Goal: Task Accomplishment & Management: Complete application form

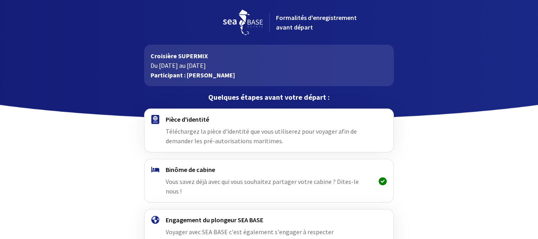
click at [160, 124] on div at bounding box center [155, 130] width 21 height 30
click at [214, 135] on font "Téléchargez la pièce d'identité que vous utiliserez pour voyager afin de demand…" at bounding box center [261, 136] width 191 height 18
click at [156, 119] on img at bounding box center [155, 119] width 8 height 9
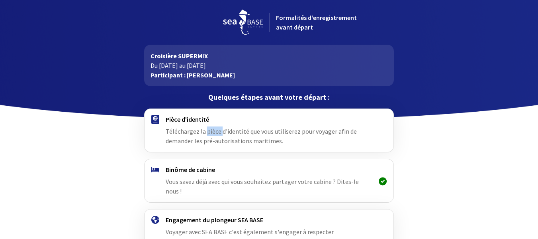
click at [156, 119] on img at bounding box center [155, 119] width 8 height 9
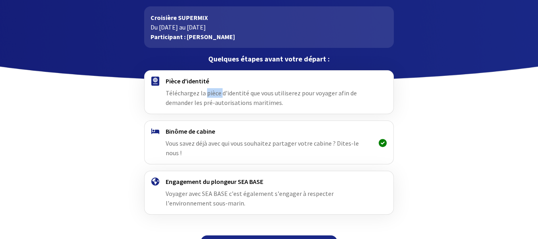
scroll to position [49, 0]
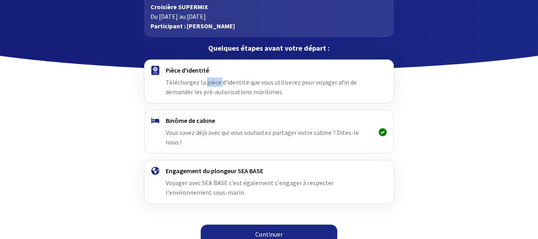
click at [155, 71] on img at bounding box center [155, 70] width 8 height 9
click at [153, 73] on img at bounding box center [155, 70] width 8 height 9
click at [156, 89] on div at bounding box center [155, 81] width 21 height 30
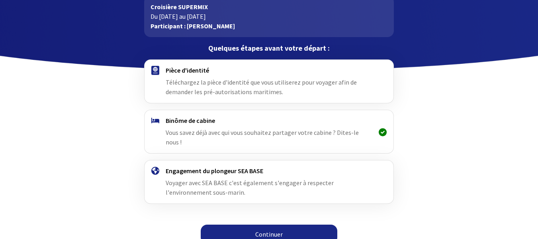
click at [173, 85] on font "Téléchargez la pièce d'identité que vous utiliserez pour voyager afin de demand…" at bounding box center [261, 87] width 191 height 18
click at [265, 230] on font "Continuer" at bounding box center [268, 234] width 27 height 8
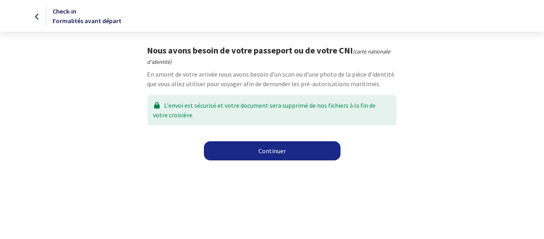
click at [269, 149] on link "Continuer" at bounding box center [272, 150] width 137 height 19
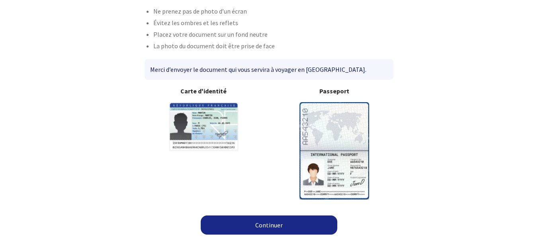
scroll to position [59, 0]
click at [267, 224] on link "Continuer" at bounding box center [269, 224] width 137 height 19
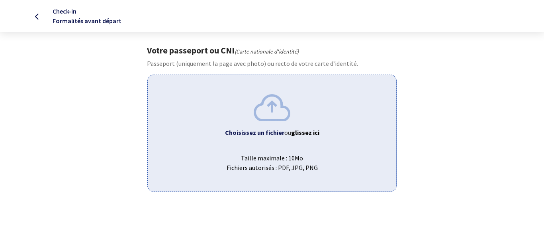
drag, startPoint x: 257, startPoint y: 132, endPoint x: 173, endPoint y: 141, distance: 84.9
drag, startPoint x: 173, startPoint y: 141, endPoint x: 442, endPoint y: 126, distance: 269.0
click at [442, 126] on div "Votre passeport ou CNI (Carte nationale d'identité) Passeport (uniquement la pa…" at bounding box center [272, 118] width 450 height 147
drag, startPoint x: 271, startPoint y: 133, endPoint x: 231, endPoint y: 123, distance: 41.8
click at [231, 123] on div "Choisissez un fichier ou glissez ici Taille maximale : 10Mo Fichiers autorisés …" at bounding box center [271, 133] width 249 height 117
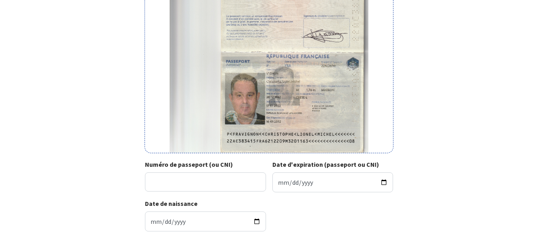
scroll to position [124, 0]
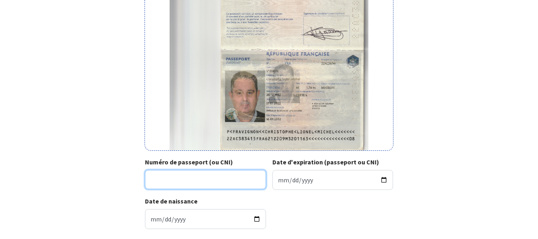
click at [150, 179] on input "Numéro de passeport (ou CNI)" at bounding box center [205, 179] width 121 height 19
type input "22AC38341"
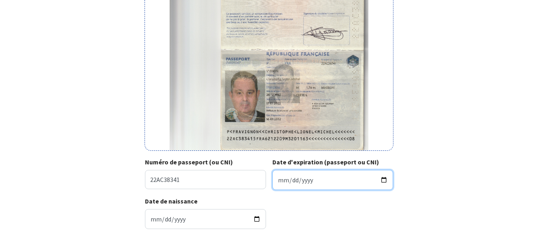
click at [276, 179] on input "Date d'expiration (passeport ou CNI)" at bounding box center [333, 180] width 121 height 20
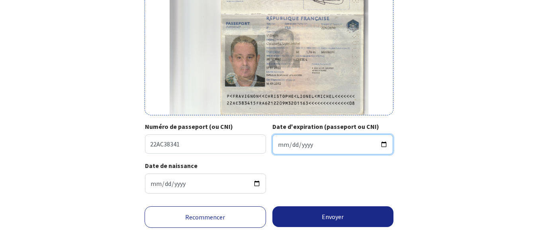
scroll to position [177, 0]
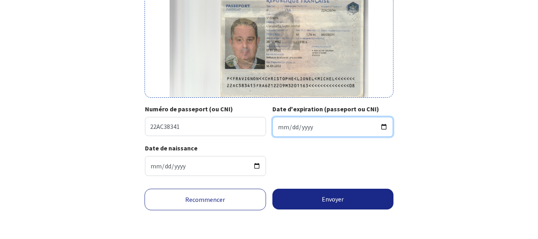
click at [306, 125] on input "2023-01-16" at bounding box center [333, 127] width 121 height 20
click at [384, 128] on input "2023-01-16" at bounding box center [333, 127] width 121 height 20
click at [306, 126] on input "2023-01-16" at bounding box center [333, 127] width 121 height 20
type input "2032-01-16"
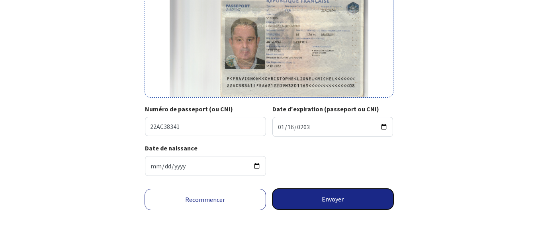
click at [330, 198] on button "Envoyer" at bounding box center [334, 198] width 122 height 21
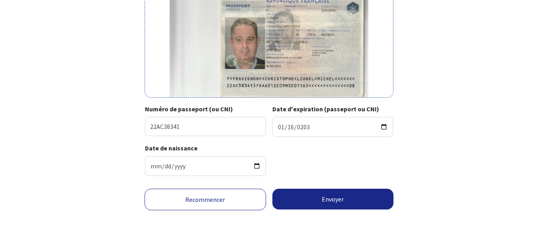
scroll to position [165, 0]
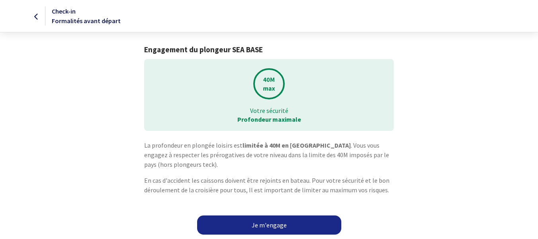
click at [270, 226] on link "Je m'engage" at bounding box center [269, 224] width 144 height 19
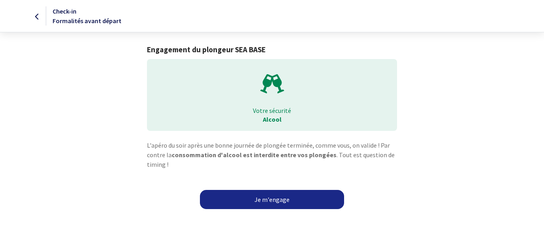
click at [275, 199] on link "Je m'engage" at bounding box center [272, 199] width 144 height 19
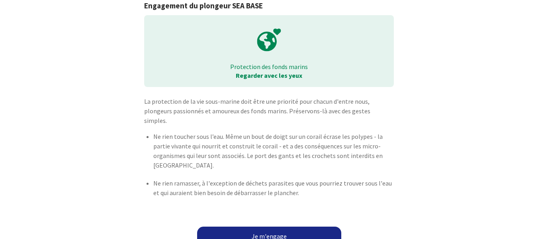
scroll to position [46, 0]
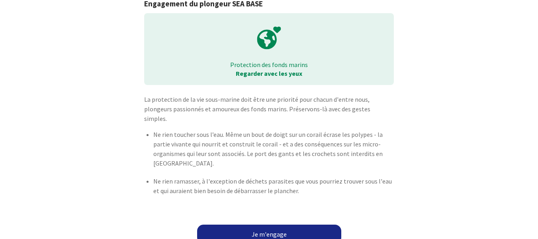
click at [265, 224] on link "Je m'engage" at bounding box center [269, 233] width 144 height 19
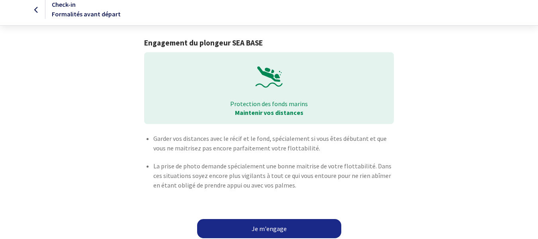
scroll to position [11, 0]
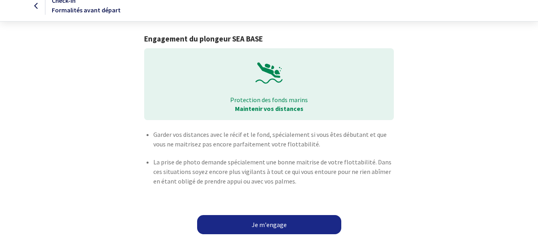
click at [271, 225] on link "Je m'engage" at bounding box center [269, 224] width 144 height 19
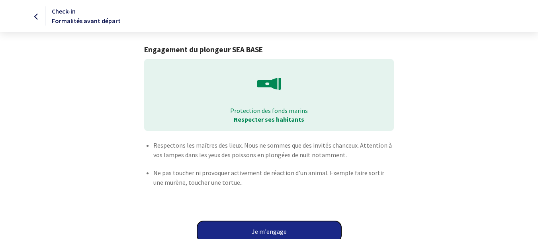
click at [267, 231] on button "Je m'engage" at bounding box center [269, 231] width 144 height 21
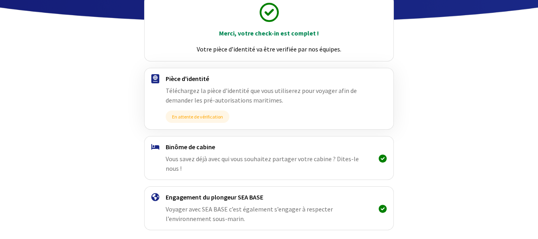
scroll to position [99, 0]
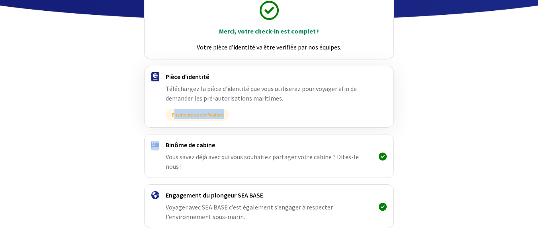
drag, startPoint x: 161, startPoint y: 147, endPoint x: 174, endPoint y: 108, distance: 41.3
click at [174, 108] on div "Merci, votre check-in est complet ! Votre pièce d’identité va être verifiée par…" at bounding box center [269, 130] width 450 height 286
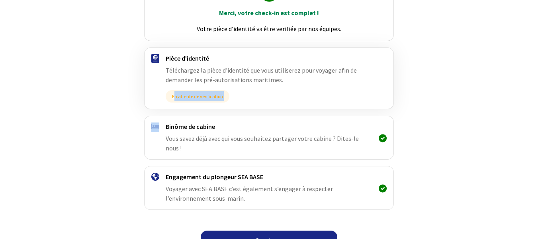
scroll to position [124, 0]
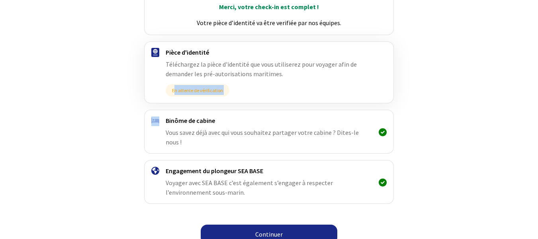
click at [269, 225] on link "Continuer" at bounding box center [269, 233] width 137 height 19
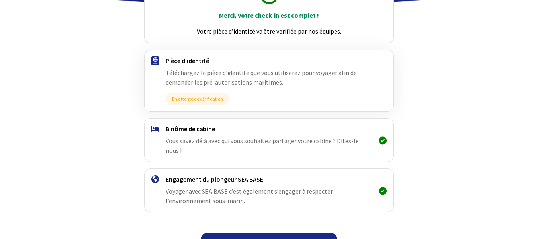
scroll to position [124, 0]
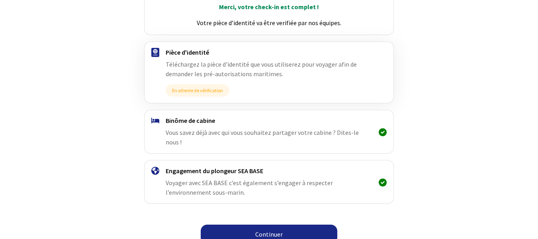
click at [264, 230] on link "Continuer" at bounding box center [269, 233] width 137 height 19
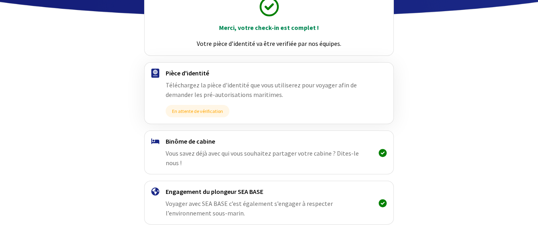
scroll to position [124, 0]
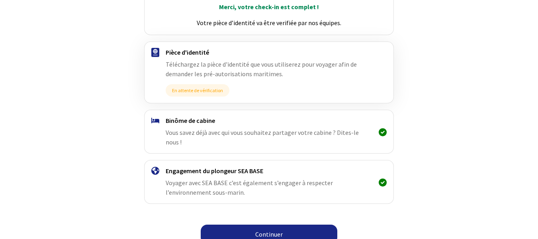
click at [269, 224] on link "Continuer" at bounding box center [269, 233] width 137 height 19
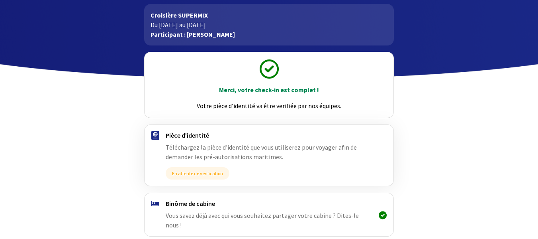
scroll to position [39, 0]
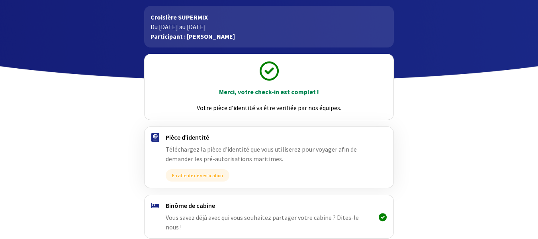
click at [157, 138] on img at bounding box center [155, 137] width 8 height 9
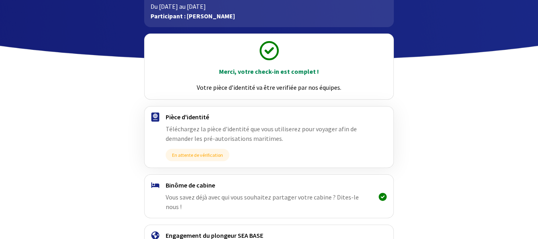
scroll to position [59, 0]
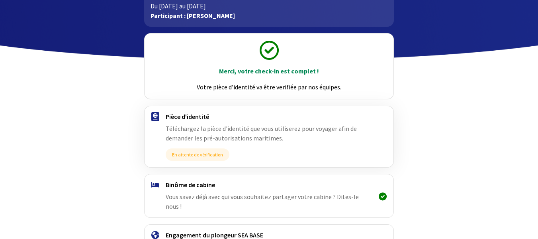
click at [156, 117] on img at bounding box center [155, 116] width 8 height 9
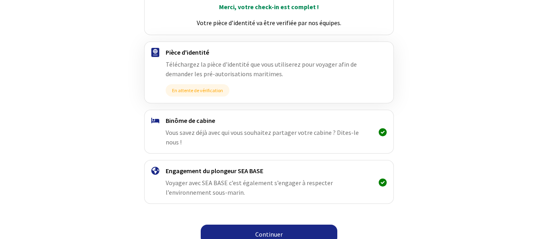
click at [269, 225] on link "Continuer" at bounding box center [269, 233] width 137 height 19
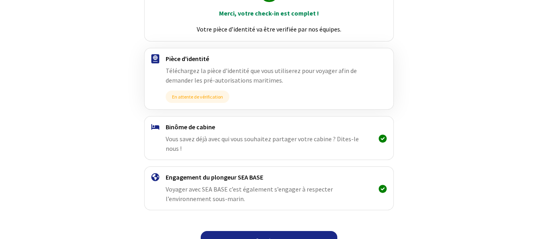
scroll to position [124, 0]
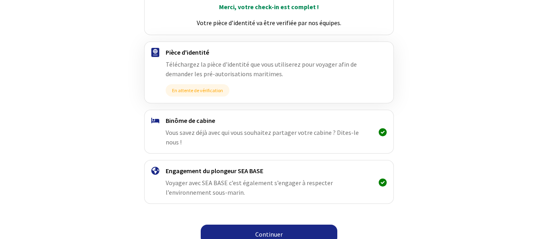
click at [273, 224] on link "Continuer" at bounding box center [269, 233] width 137 height 19
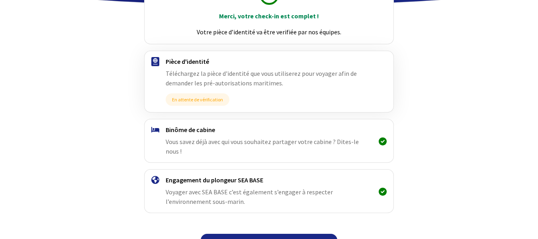
scroll to position [124, 0]
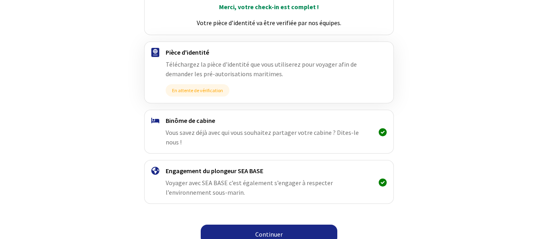
click at [269, 225] on link "Continuer" at bounding box center [269, 233] width 137 height 19
